Goal: Contribute content: Add original content to the website for others to see

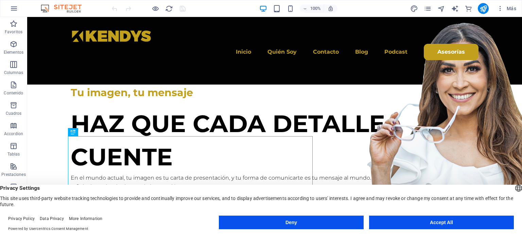
drag, startPoint x: 412, startPoint y: 220, endPoint x: 384, endPoint y: 203, distance: 32.2
click at [412, 220] on button "Accept All" at bounding box center [441, 223] width 145 height 14
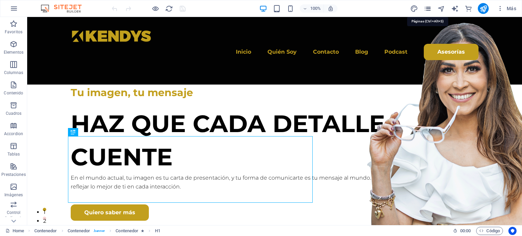
click at [430, 7] on icon "pages" at bounding box center [428, 9] width 8 height 8
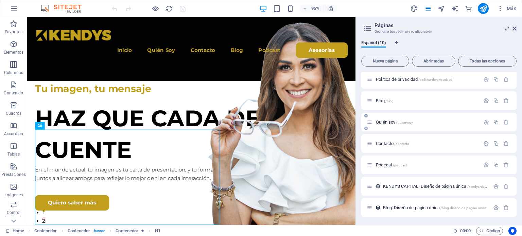
scroll to position [32, 0]
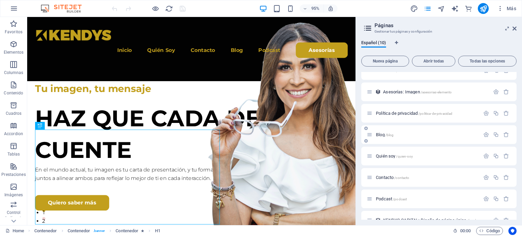
click at [376, 136] on span "Blog /blog" at bounding box center [385, 134] width 18 height 5
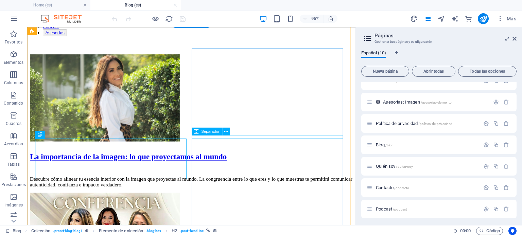
scroll to position [68, 0]
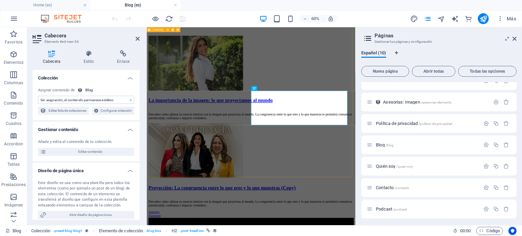
select select "name"
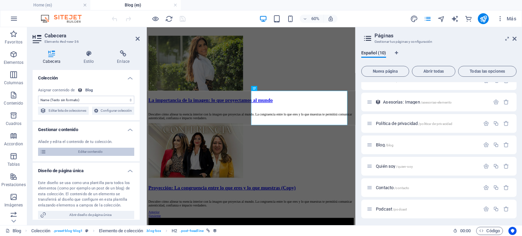
click at [92, 156] on span "Editar contenido" at bounding box center [90, 152] width 84 height 8
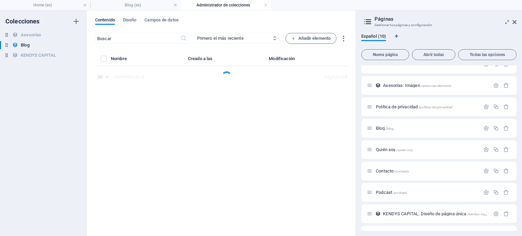
select select "Category 1"
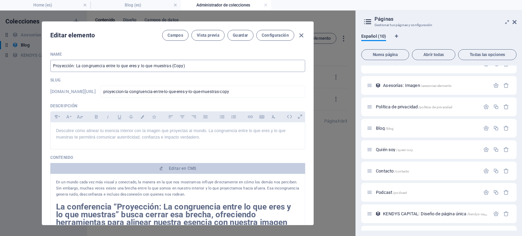
click at [223, 64] on input "Proyección: La congruencia entre lo que eres y lo que muestras (Copy)" at bounding box center [177, 66] width 255 height 12
type input "Proyección: La congruencia entre lo que eres y lo que muestras"
click at [243, 35] on span "Guardar" at bounding box center [240, 35] width 15 height 5
click at [241, 36] on span "Guardar" at bounding box center [240, 35] width 15 height 5
click at [301, 35] on icon "button" at bounding box center [301, 36] width 8 height 8
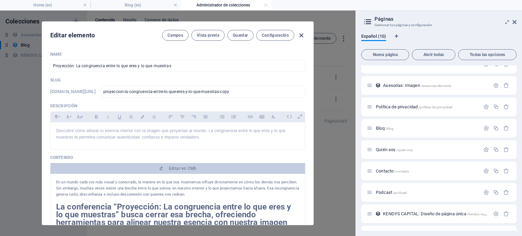
click at [301, 35] on icon "button" at bounding box center [301, 36] width 8 height 8
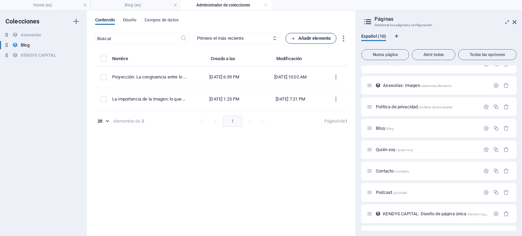
click at [311, 38] on span "Añadir elemento" at bounding box center [311, 38] width 40 height 8
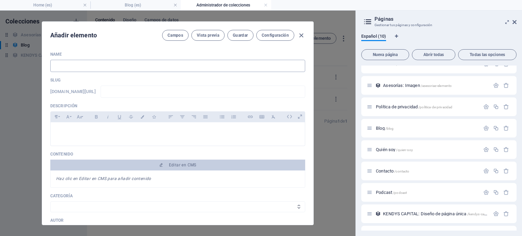
click at [94, 65] on input "text" at bounding box center [177, 66] width 255 height 12
click at [300, 33] on icon "button" at bounding box center [301, 36] width 8 height 8
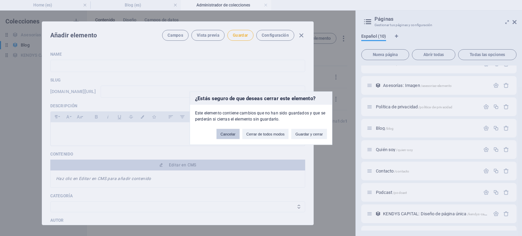
click at [228, 132] on button "Cancelar" at bounding box center [228, 134] width 23 height 10
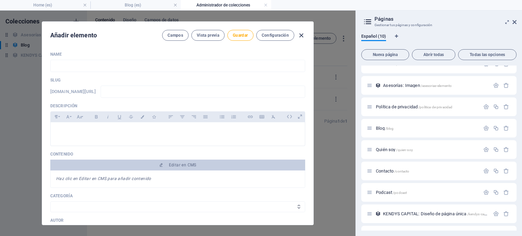
click at [303, 35] on icon "button" at bounding box center [301, 36] width 8 height 8
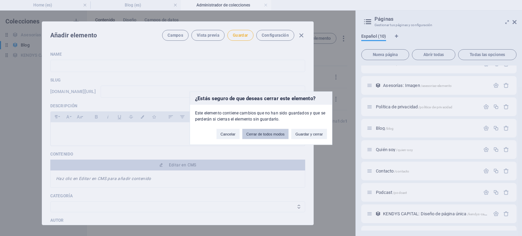
click at [258, 132] on button "Cerrar de todos modos" at bounding box center [265, 134] width 47 height 10
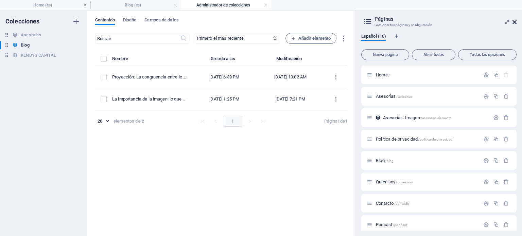
click at [513, 20] on icon at bounding box center [515, 21] width 4 height 5
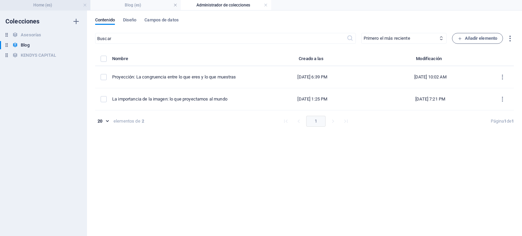
click at [52, 4] on h4 "Home (es)" at bounding box center [45, 4] width 90 height 7
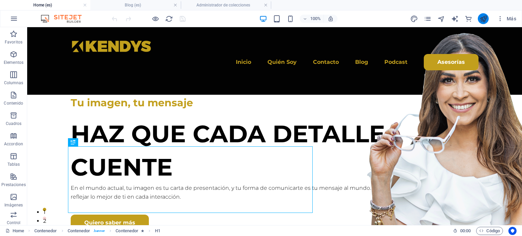
click at [480, 18] on icon "publish" at bounding box center [484, 19] width 8 height 8
